Goal: Task Accomplishment & Management: Use online tool/utility

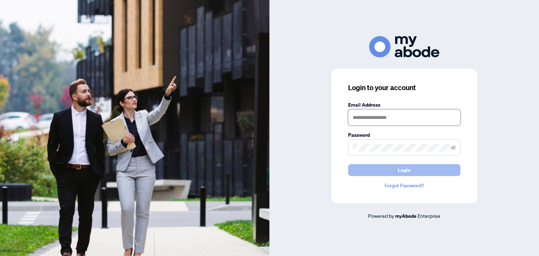
type input "**********"
click at [407, 171] on span "Login" at bounding box center [404, 170] width 13 height 11
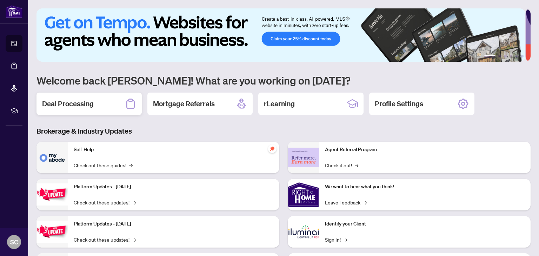
click at [98, 103] on div "Deal Processing" at bounding box center [89, 104] width 105 height 22
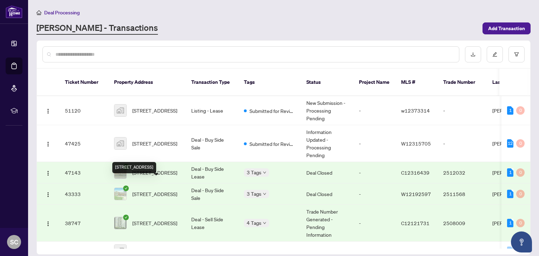
click at [153, 190] on span "[STREET_ADDRESS]" at bounding box center [154, 194] width 45 height 8
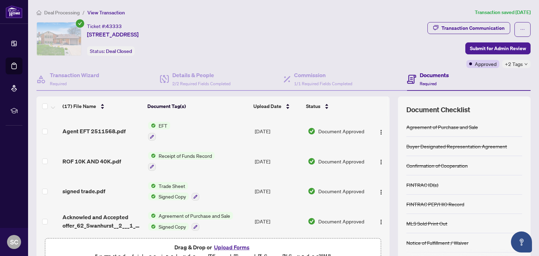
click at [163, 123] on span "EFT" at bounding box center [163, 126] width 14 height 8
click at [149, 159] on span "EFT" at bounding box center [156, 160] width 77 height 8
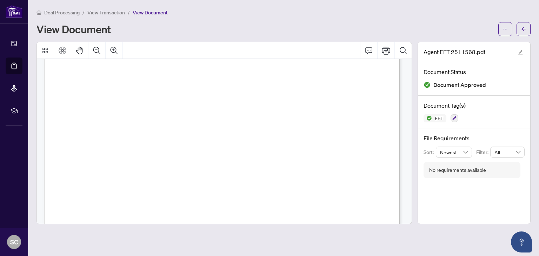
scroll to position [169, 0]
click at [386, 52] on icon "Print" at bounding box center [386, 51] width 8 height 8
